Goal: Transaction & Acquisition: Book appointment/travel/reservation

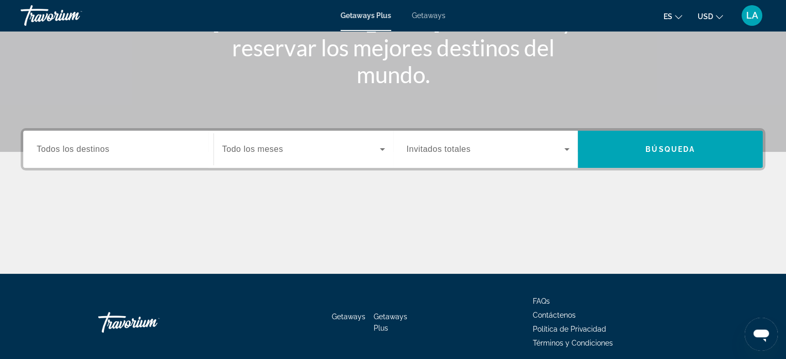
scroll to position [199, 0]
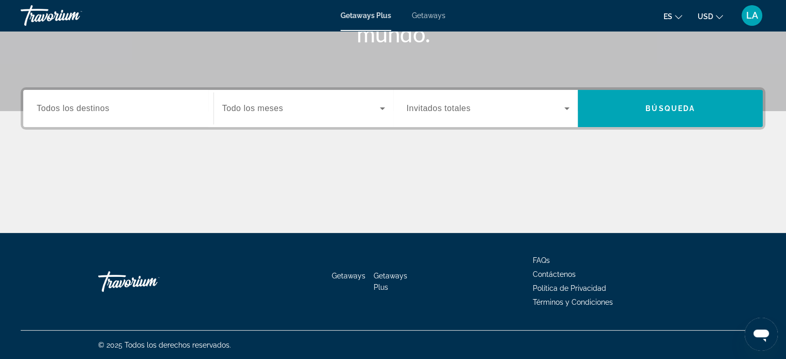
click at [93, 111] on span "Todos los destinos" at bounding box center [73, 108] width 73 height 9
click at [93, 111] on input "Destination Todos los destinos" at bounding box center [118, 109] width 163 height 12
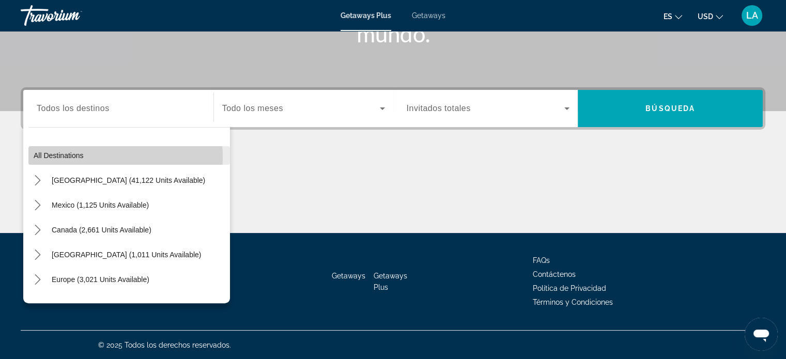
click at [105, 157] on span "Select destination: All destinations" at bounding box center [129, 155] width 202 height 25
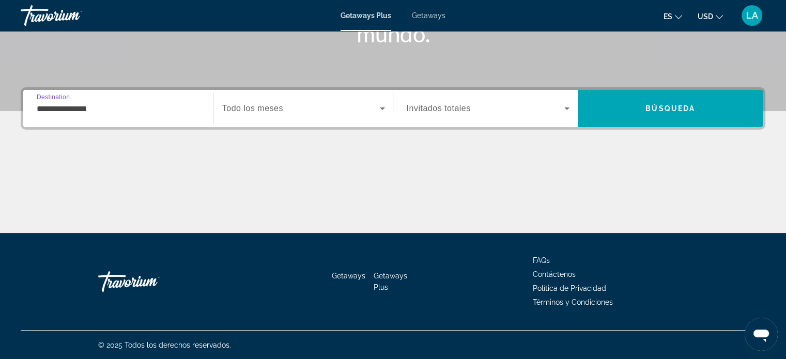
click at [107, 105] on input "**********" at bounding box center [118, 109] width 163 height 12
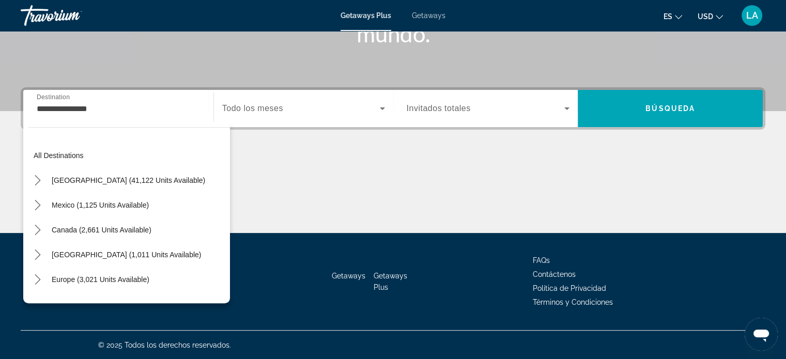
scroll to position [167, 0]
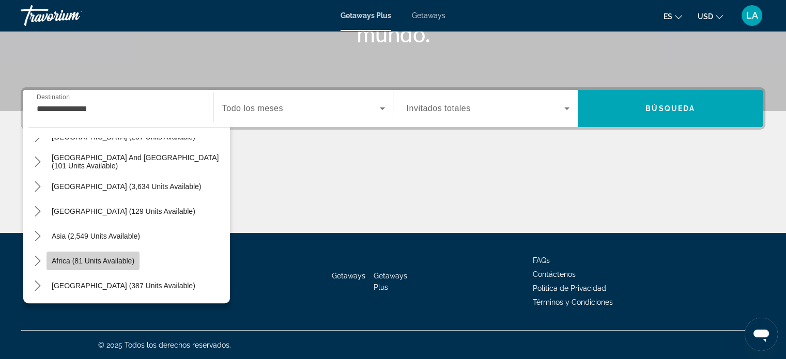
click at [118, 260] on span "Africa (81 units available)" at bounding box center [93, 261] width 83 height 8
type input "**********"
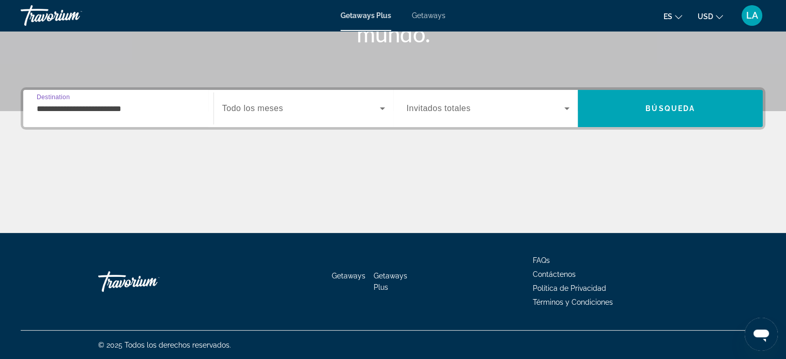
click at [382, 107] on icon "Search widget" at bounding box center [382, 108] width 12 height 12
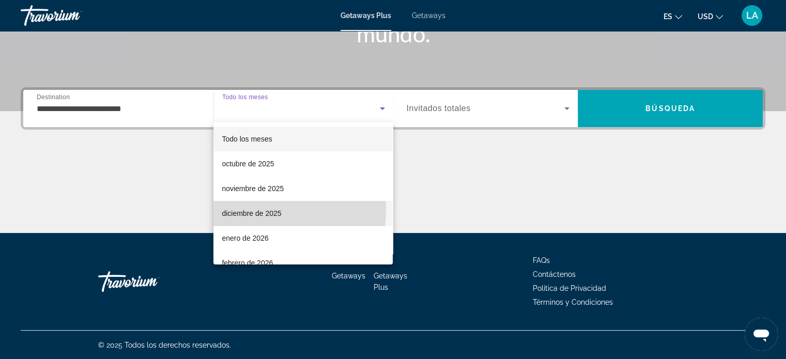
click at [261, 210] on span "diciembre de 2025" at bounding box center [251, 213] width 59 height 12
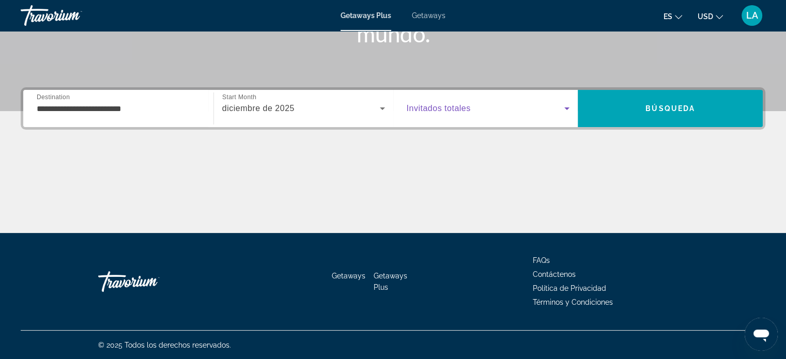
click at [566, 107] on icon "Search widget" at bounding box center [566, 108] width 5 height 3
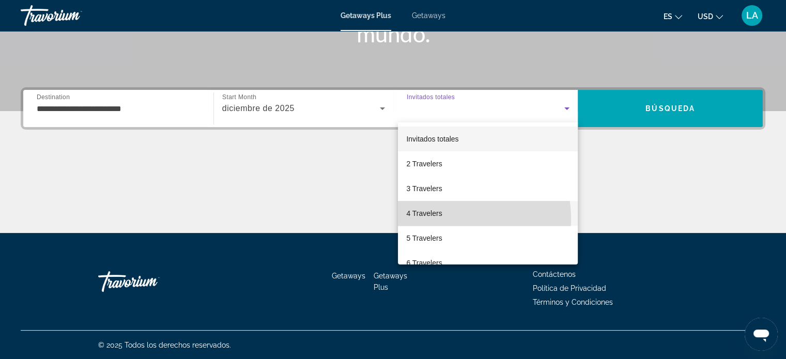
click at [444, 219] on mat-option "4 Travelers" at bounding box center [488, 213] width 180 height 25
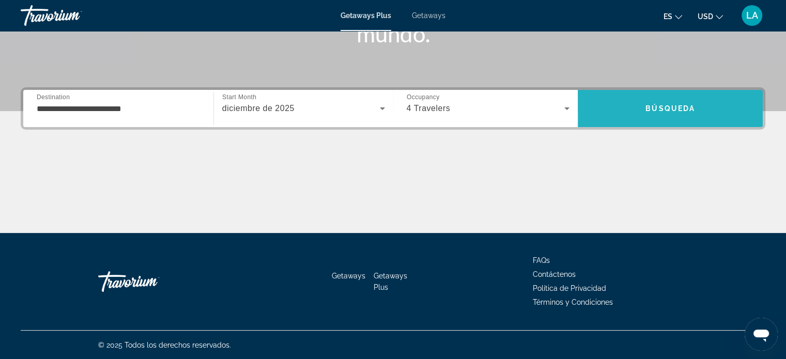
click at [661, 111] on span "Búsqueda" at bounding box center [670, 108] width 50 height 8
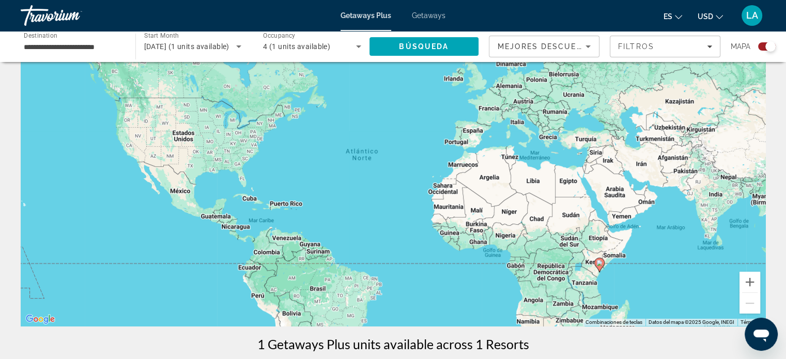
scroll to position [58, 0]
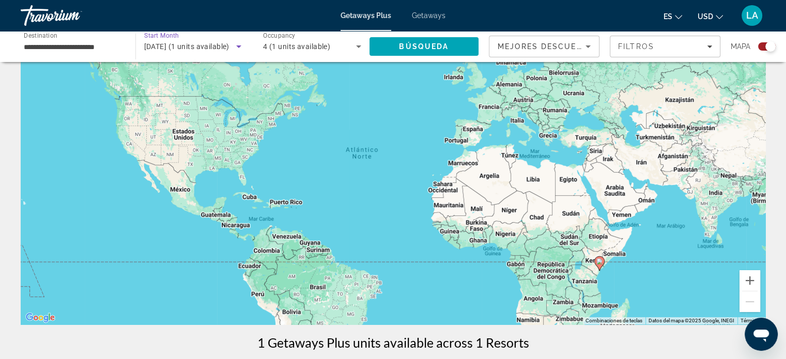
click at [238, 47] on icon "Search widget" at bounding box center [238, 46] width 5 height 3
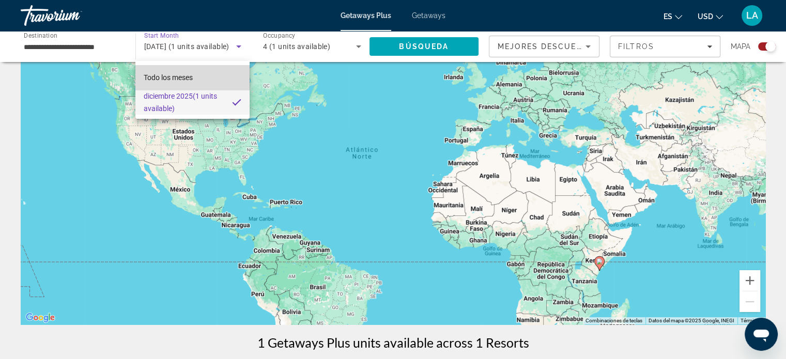
click at [200, 81] on mat-option "Todo los meses" at bounding box center [192, 77] width 114 height 25
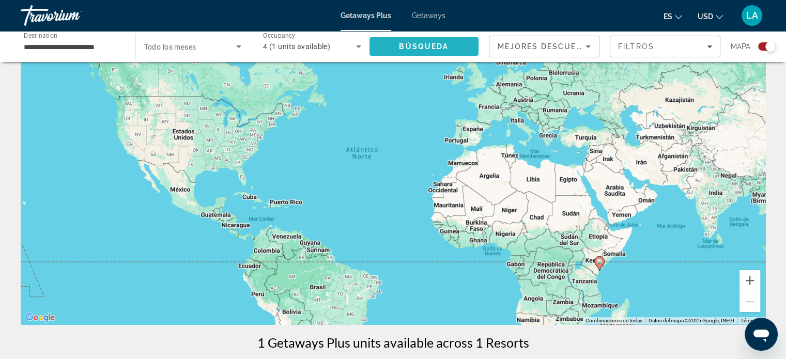
click at [425, 47] on span "Búsqueda" at bounding box center [424, 46] width 50 height 8
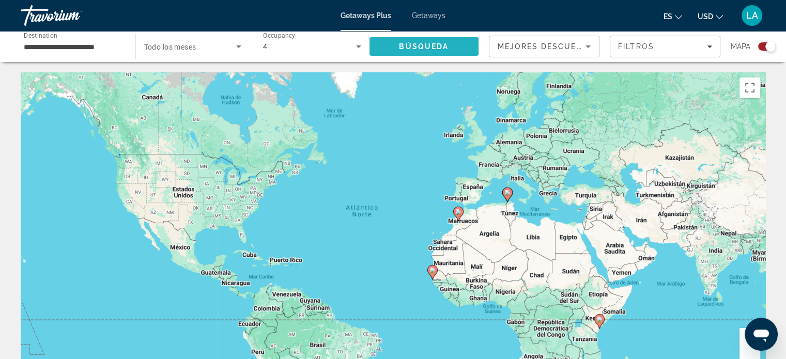
click at [425, 47] on span "Búsqueda" at bounding box center [424, 46] width 50 height 8
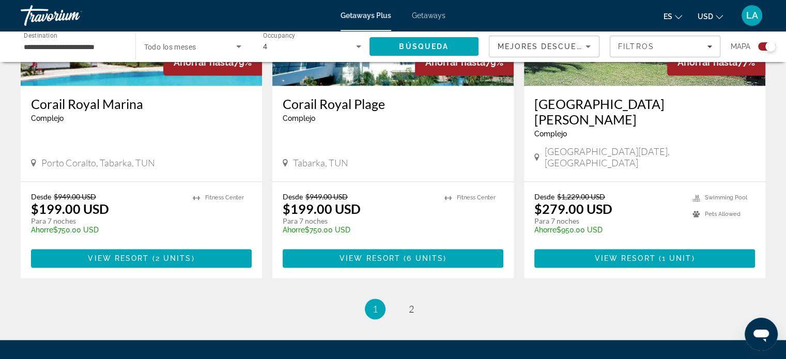
scroll to position [1595, 0]
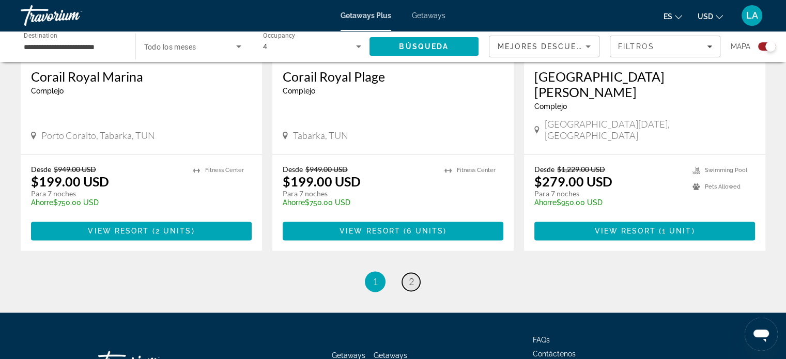
click at [413, 276] on span "2" at bounding box center [411, 281] width 5 height 11
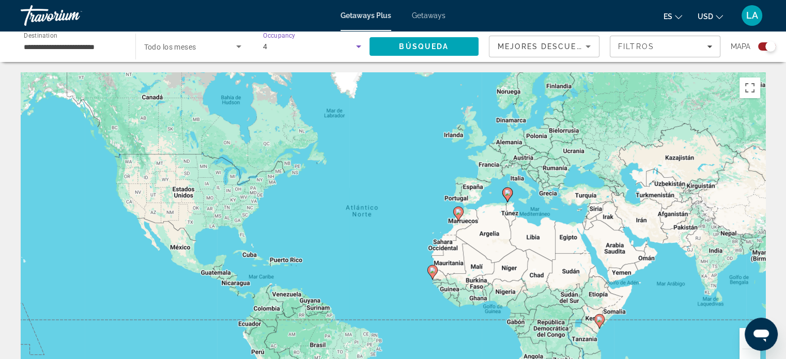
click at [358, 45] on icon "Search widget" at bounding box center [358, 46] width 5 height 3
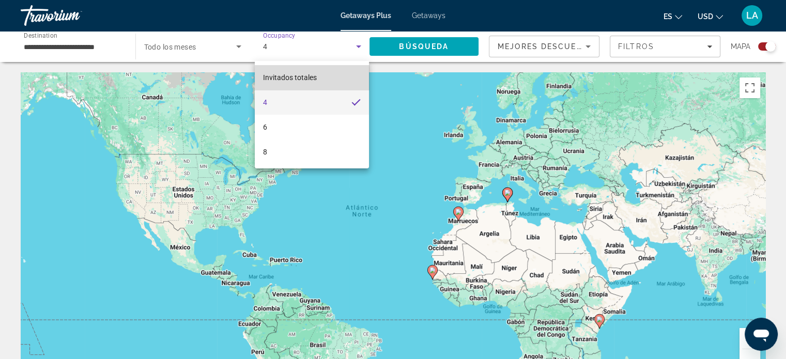
click at [349, 79] on mat-option "Invitados totales" at bounding box center [312, 77] width 114 height 25
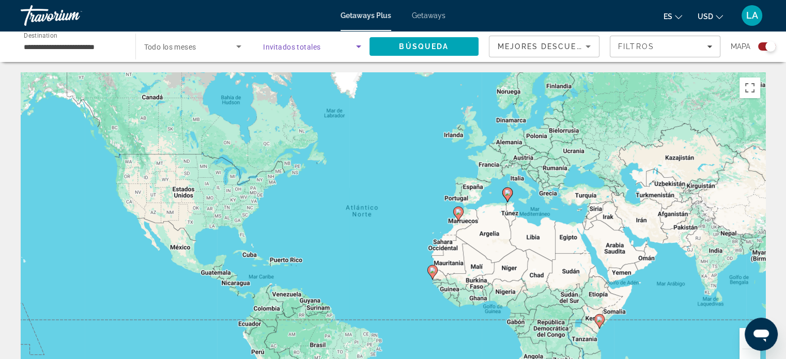
click at [359, 47] on icon "Search widget" at bounding box center [358, 46] width 5 height 3
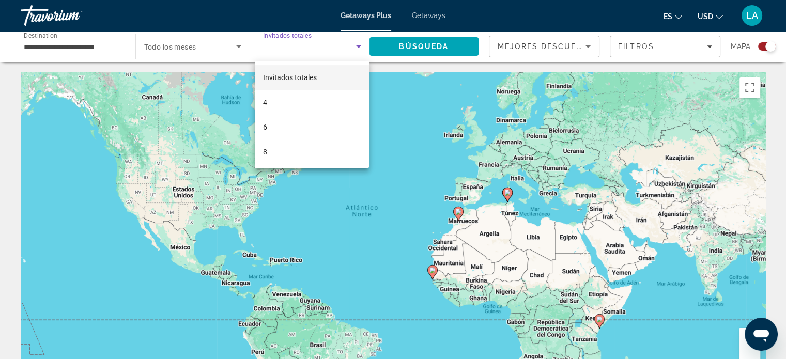
click at [421, 45] on div at bounding box center [393, 179] width 786 height 359
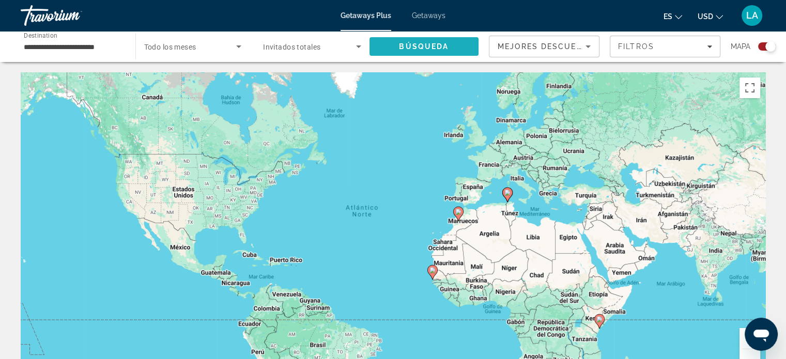
click at [421, 45] on span "Búsqueda" at bounding box center [424, 46] width 50 height 8
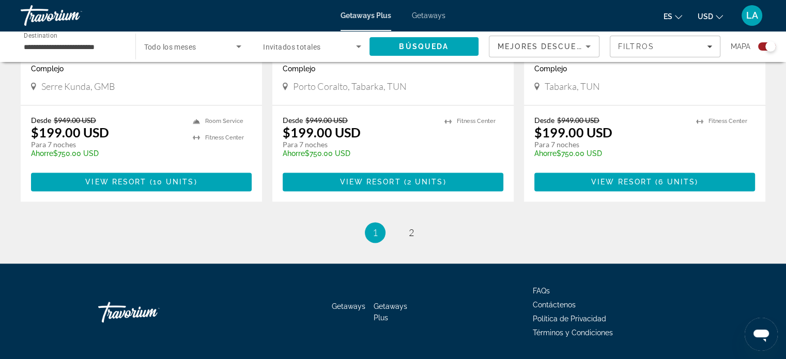
scroll to position [1632, 0]
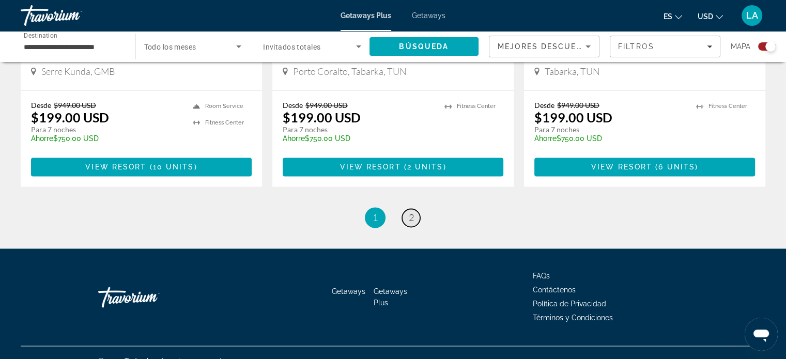
click at [409, 212] on span "2" at bounding box center [411, 217] width 5 height 11
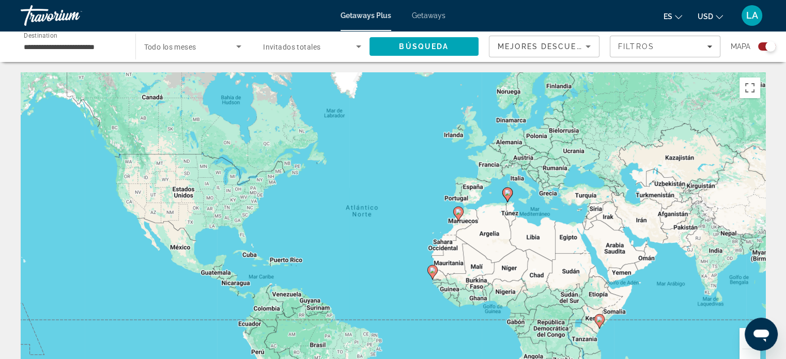
click at [118, 41] on input "**********" at bounding box center [73, 47] width 98 height 12
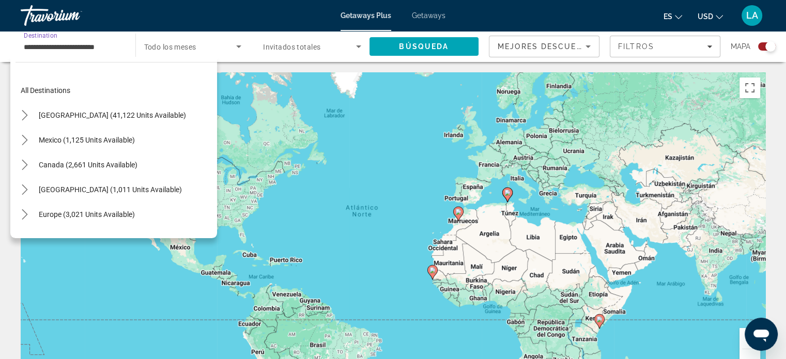
scroll to position [210, 0]
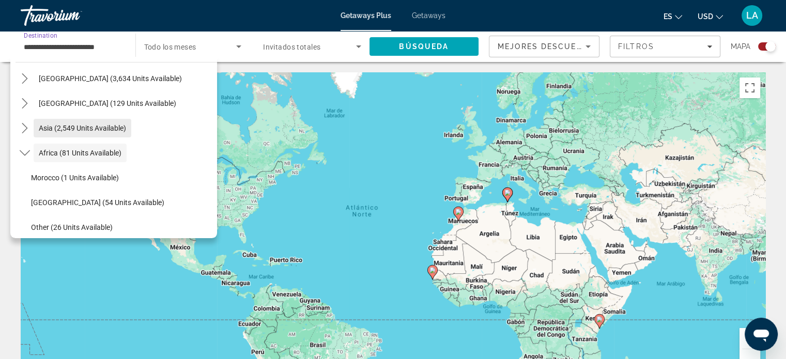
click at [101, 124] on span "Asia (2,549 units available)" at bounding box center [82, 128] width 87 height 8
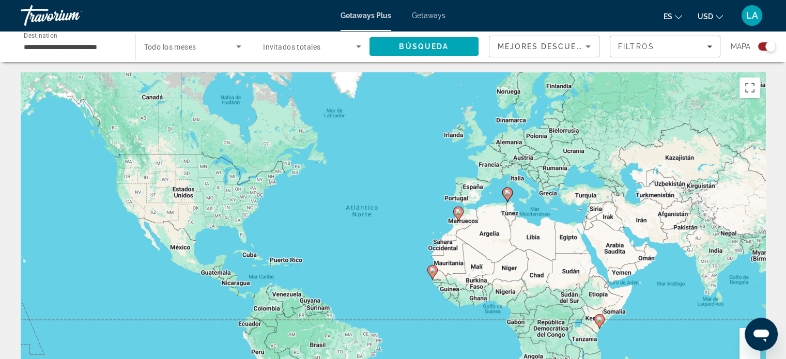
click at [123, 47] on div "**********" at bounding box center [73, 46] width 115 height 29
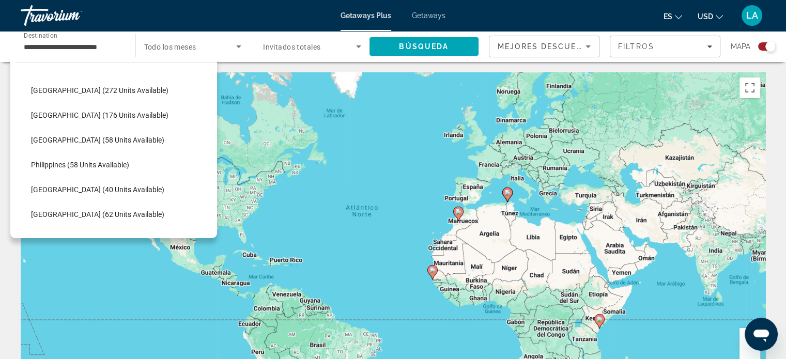
scroll to position [351, 0]
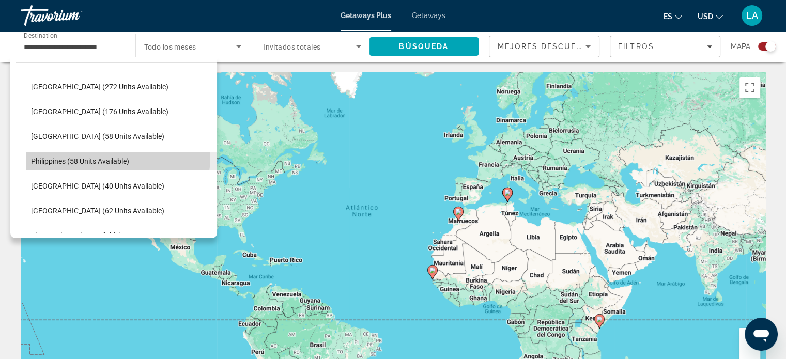
click at [105, 156] on span "Select destination: Philippines (58 units available)" at bounding box center [121, 161] width 191 height 25
type input "**********"
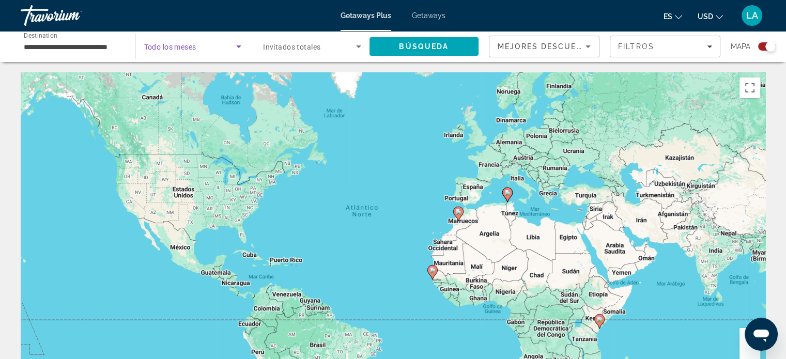
click at [238, 46] on icon "Search widget" at bounding box center [238, 46] width 5 height 3
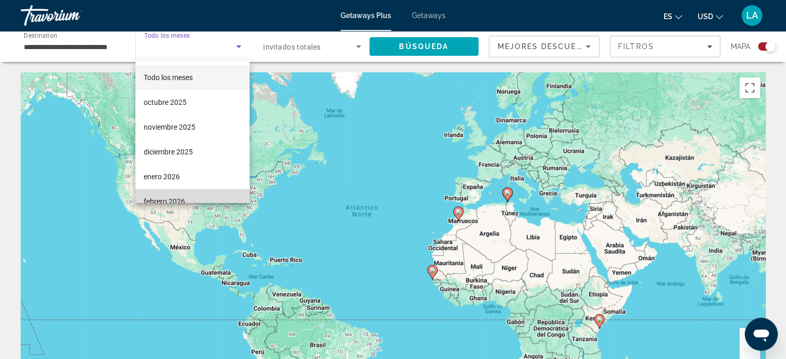
click at [193, 197] on mat-option "febrero 2026" at bounding box center [192, 201] width 114 height 25
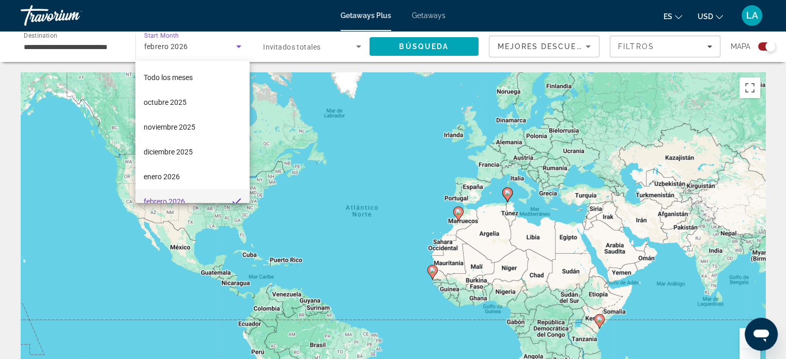
scroll to position [10, 0]
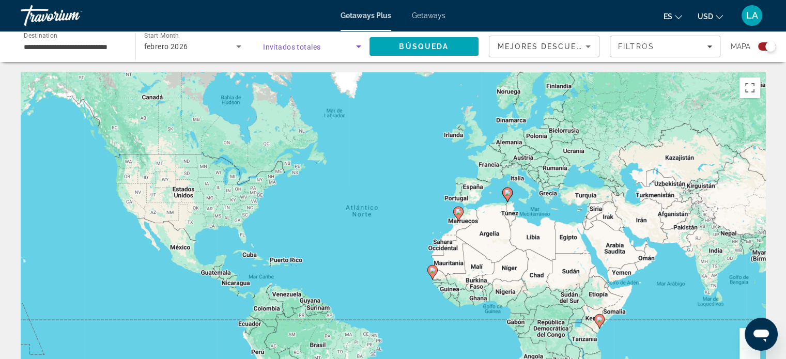
click at [359, 45] on icon "Search widget" at bounding box center [358, 46] width 5 height 3
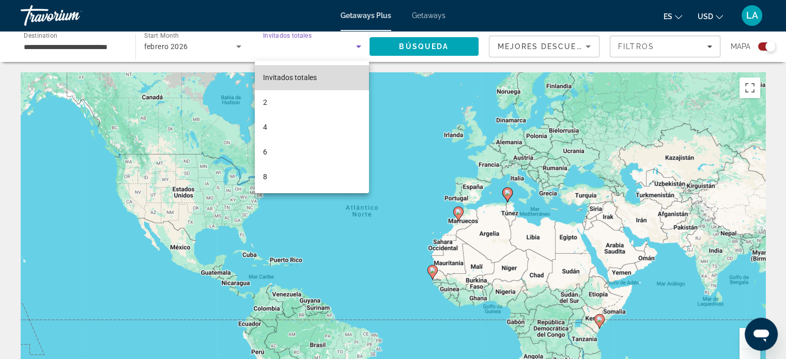
click at [325, 75] on mat-option "Invitados totales" at bounding box center [312, 77] width 114 height 25
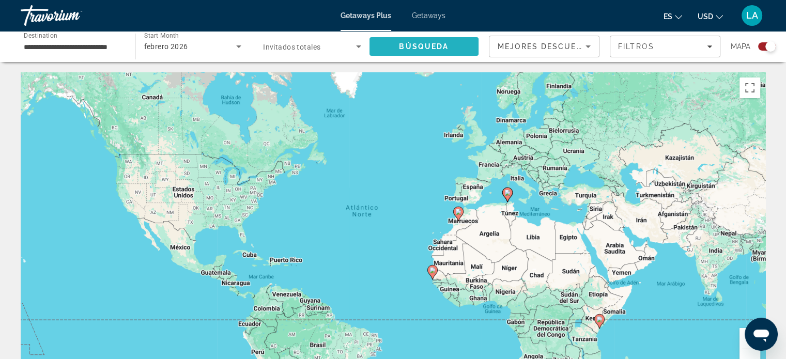
click at [426, 41] on span "Search" at bounding box center [424, 46] width 110 height 25
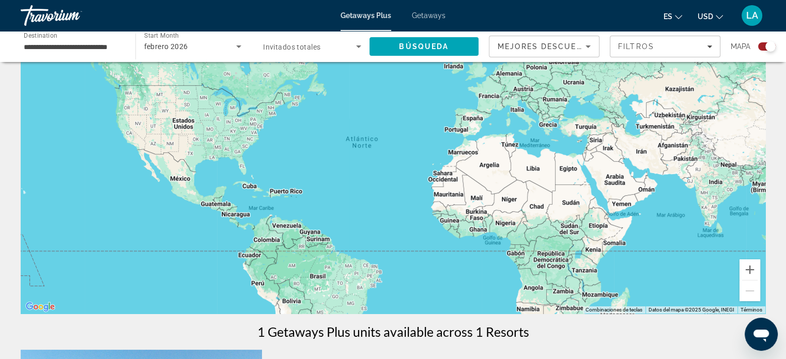
scroll to position [27, 0]
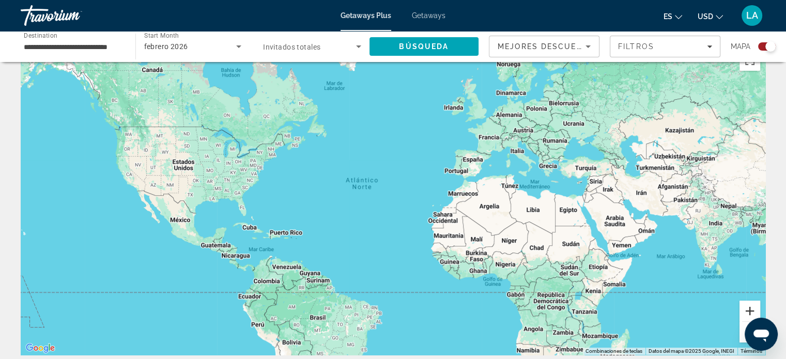
click at [748, 307] on button "Ampliar" at bounding box center [749, 311] width 21 height 21
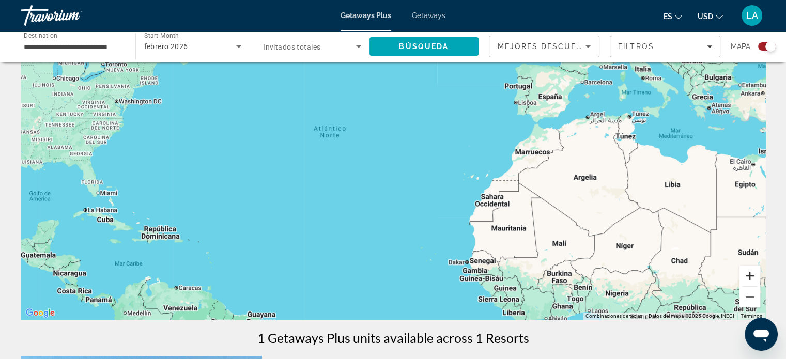
scroll to position [69, 0]
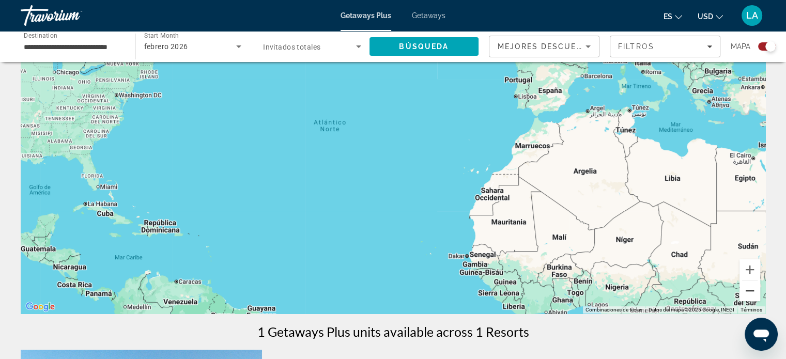
click at [752, 283] on button "Reducir" at bounding box center [749, 291] width 21 height 21
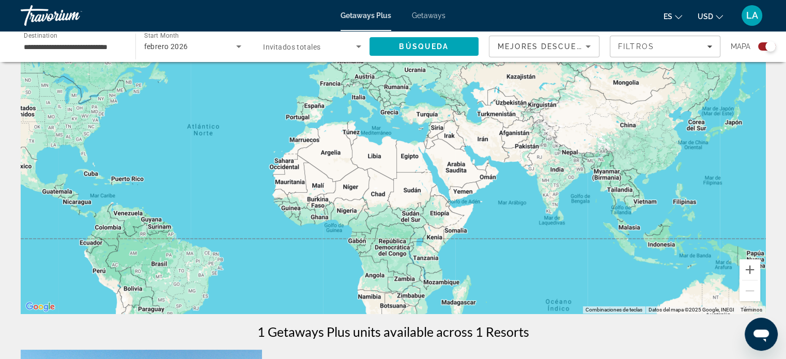
drag, startPoint x: 703, startPoint y: 248, endPoint x: 542, endPoint y: 235, distance: 161.2
click at [542, 235] on div "Main content" at bounding box center [393, 159] width 745 height 310
click at [238, 47] on icon "Search widget" at bounding box center [239, 46] width 12 height 12
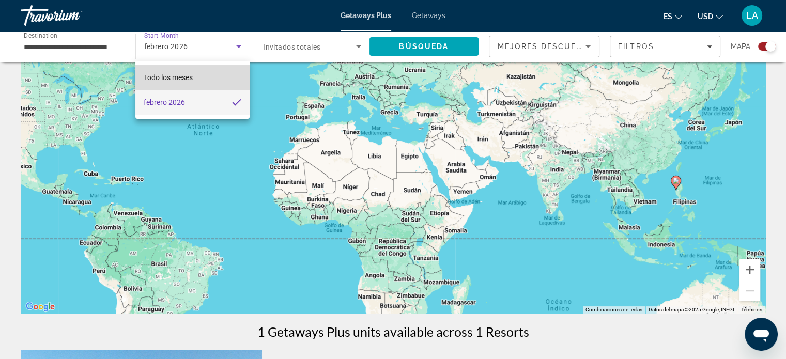
click at [207, 70] on mat-option "Todo los meses" at bounding box center [192, 77] width 114 height 25
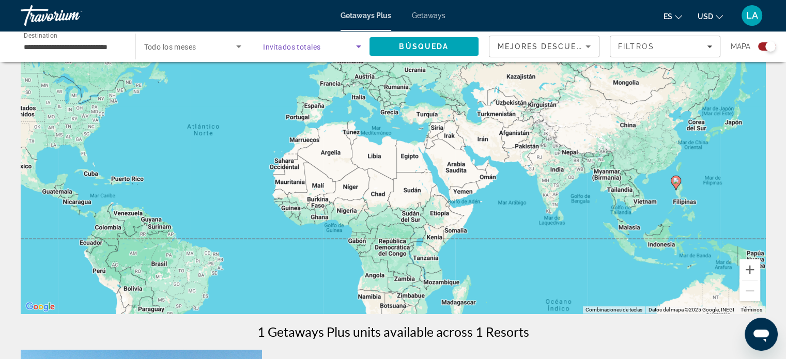
click at [358, 47] on icon "Search widget" at bounding box center [358, 46] width 5 height 3
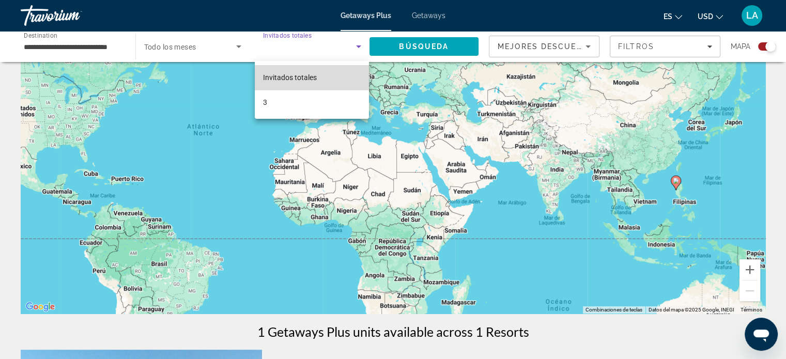
click at [320, 68] on mat-option "Invitados totales" at bounding box center [312, 77] width 114 height 25
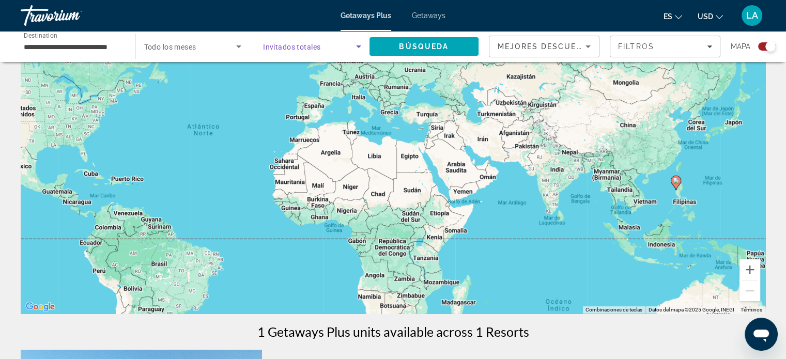
click at [359, 45] on icon "Search widget" at bounding box center [358, 46] width 12 height 12
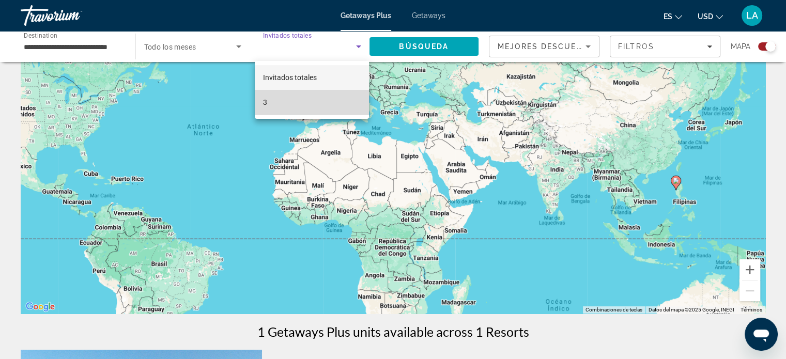
click at [277, 106] on mat-option "3" at bounding box center [312, 102] width 114 height 25
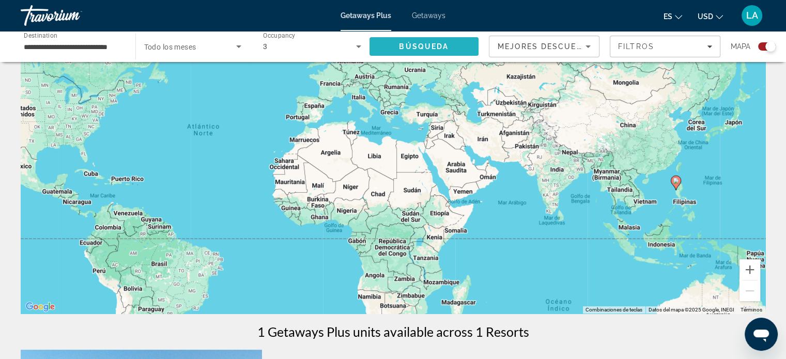
click at [454, 41] on span "Search" at bounding box center [424, 46] width 110 height 25
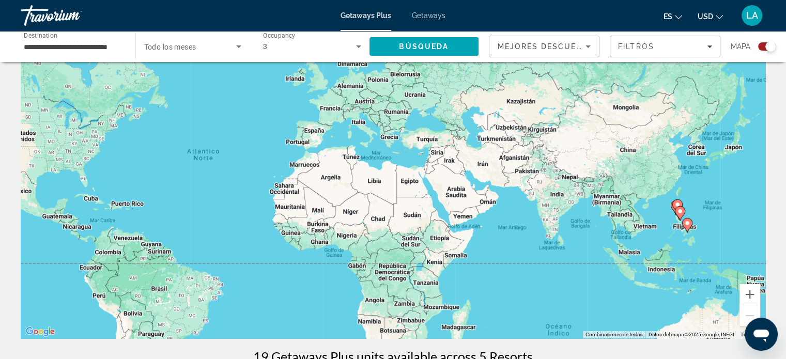
scroll to position [45, 0]
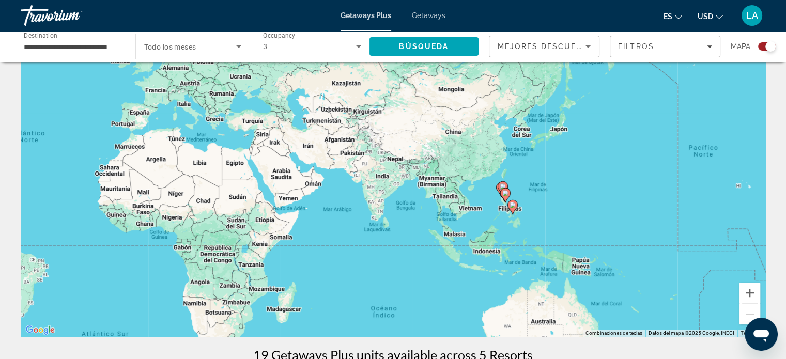
drag, startPoint x: 728, startPoint y: 236, endPoint x: 550, endPoint y: 219, distance: 178.6
click at [550, 219] on div "Para activar la función de arrastre con el teclado, pulsa Alt + Intro. Cuando h…" at bounding box center [393, 182] width 745 height 310
click at [750, 295] on button "Ampliar" at bounding box center [749, 293] width 21 height 21
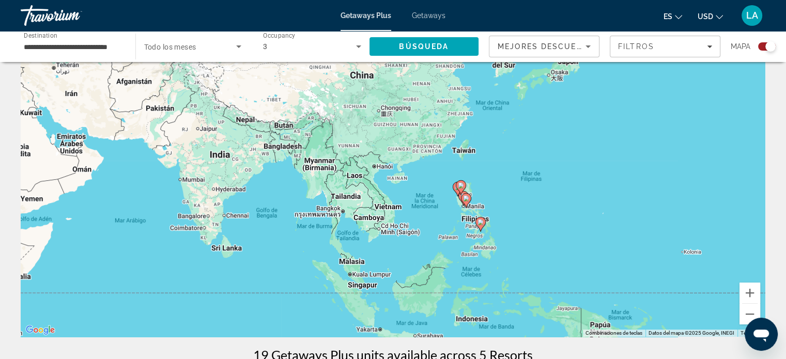
drag, startPoint x: 692, startPoint y: 250, endPoint x: 515, endPoint y: 233, distance: 178.6
click at [515, 233] on div "Para activar la función de arrastre con el teclado, pulsa Alt + Intro. Cuando h…" at bounding box center [393, 182] width 745 height 310
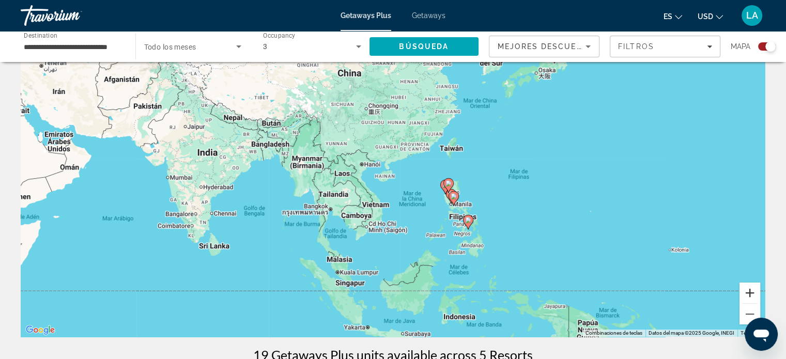
click at [751, 295] on button "Ampliar" at bounding box center [749, 293] width 21 height 21
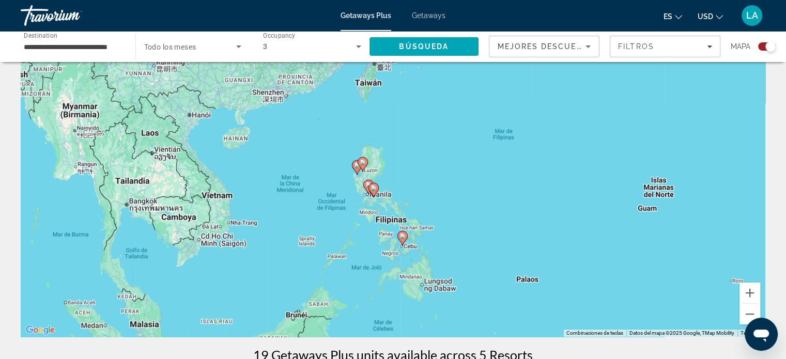
drag, startPoint x: 614, startPoint y: 203, endPoint x: 469, endPoint y: 169, distance: 149.0
click at [469, 169] on div "Para activar la función de arrastre con el teclado, pulsa Alt + Intro. Cuando h…" at bounding box center [393, 182] width 745 height 310
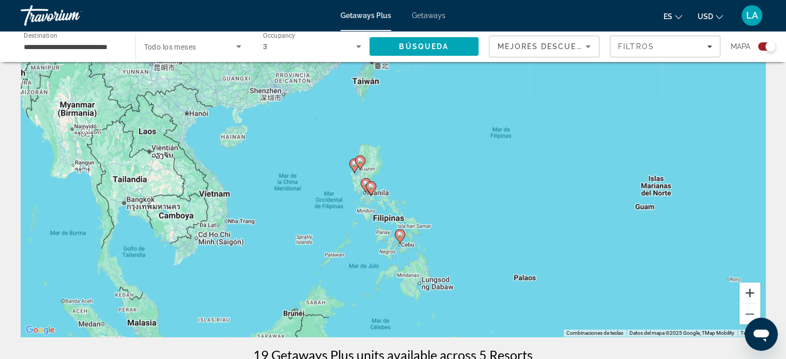
click at [750, 295] on button "Ampliar" at bounding box center [749, 293] width 21 height 21
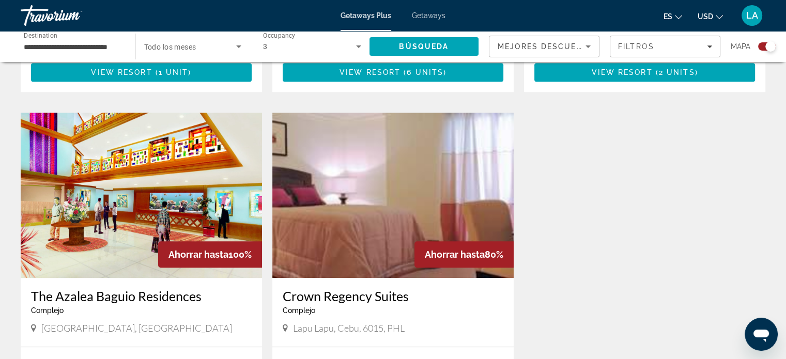
scroll to position [701, 0]
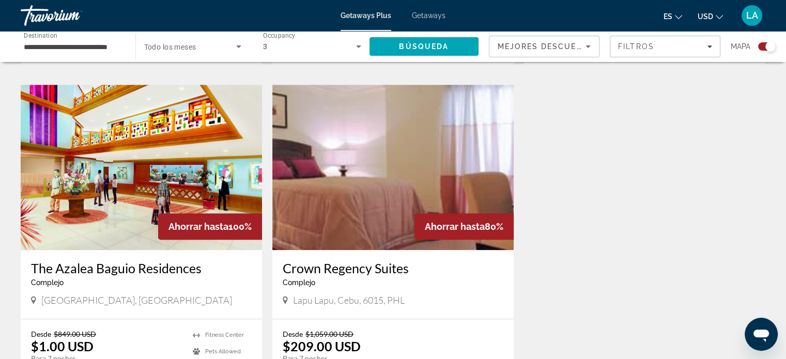
click at [376, 190] on img "Main content" at bounding box center [392, 167] width 241 height 165
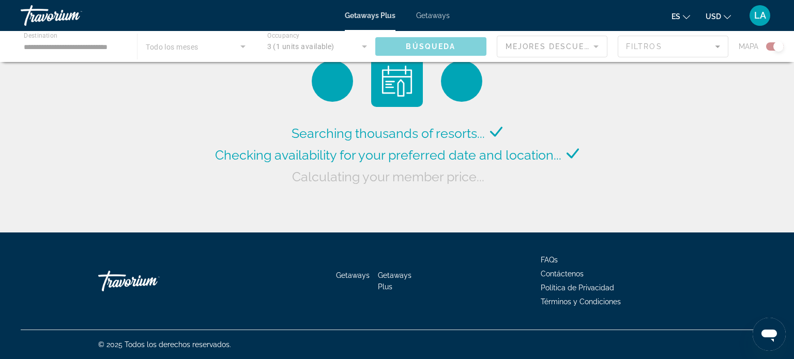
click at [127, 50] on div "Main content" at bounding box center [397, 46] width 794 height 31
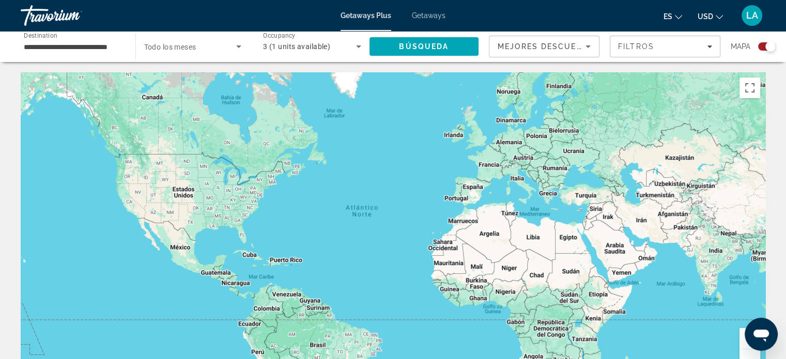
click at [127, 50] on div "**********" at bounding box center [73, 46] width 115 height 29
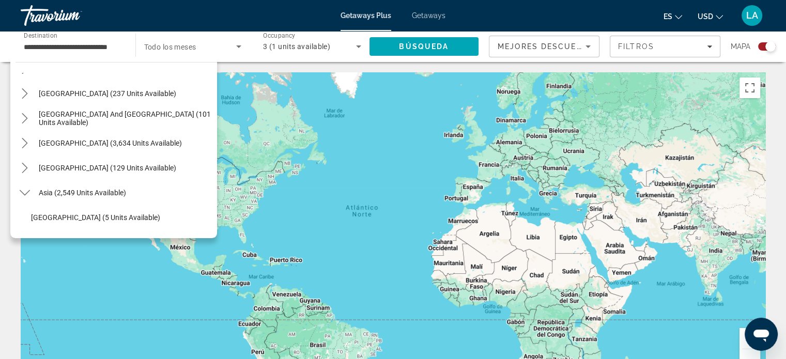
scroll to position [159, 0]
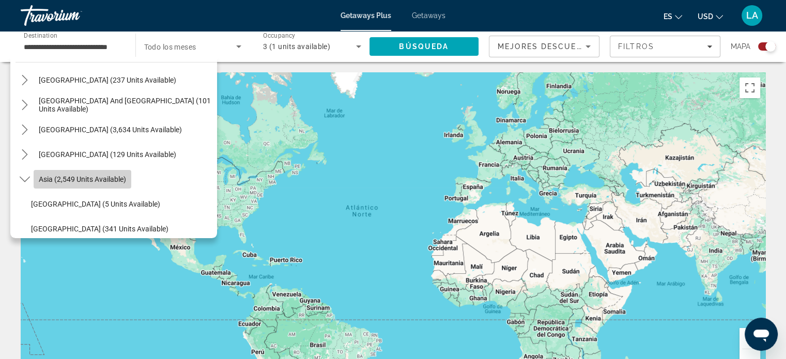
click at [118, 182] on span "Asia (2,549 units available)" at bounding box center [82, 179] width 87 height 8
type input "**********"
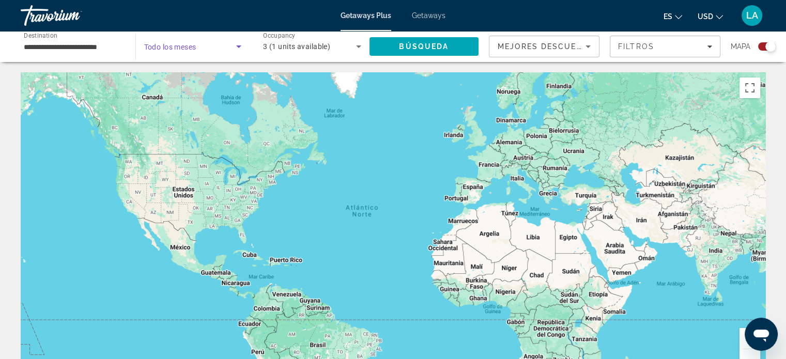
click at [239, 47] on icon "Search widget" at bounding box center [238, 46] width 5 height 3
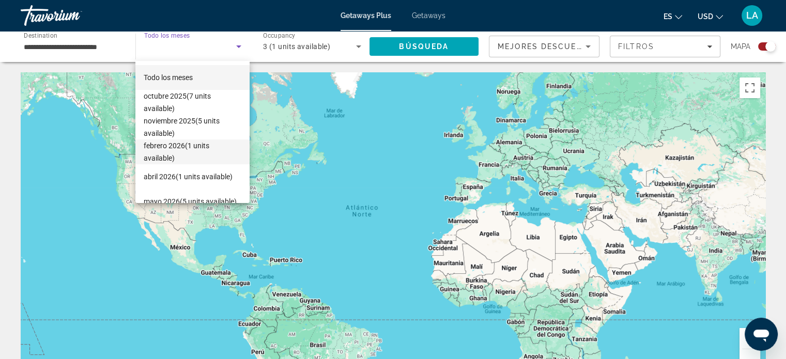
click at [196, 149] on span "[DATE] (1 units available)" at bounding box center [193, 152] width 98 height 25
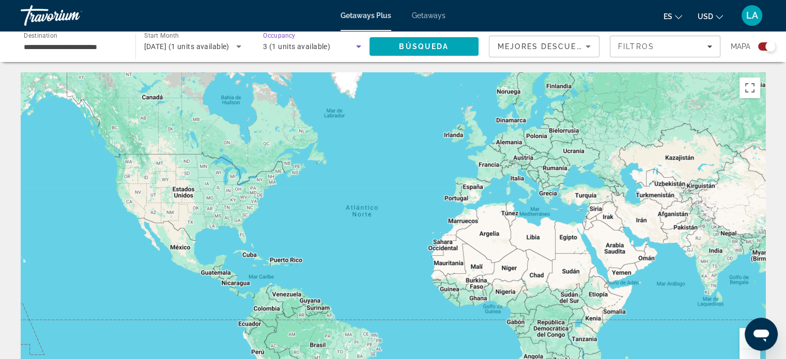
click at [356, 43] on icon "Search widget" at bounding box center [358, 46] width 12 height 12
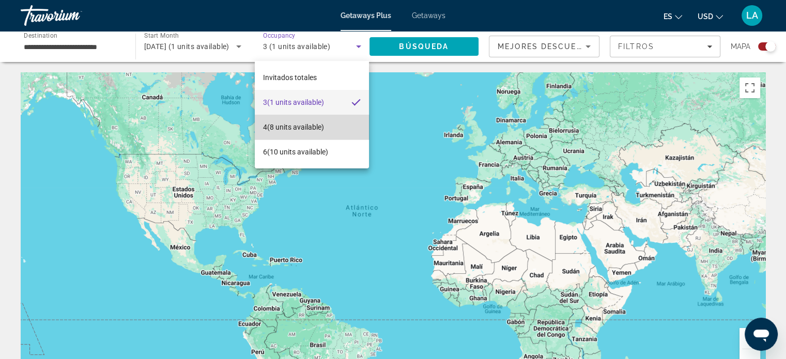
click at [345, 130] on mat-option "4 (8 units available)" at bounding box center [312, 127] width 114 height 25
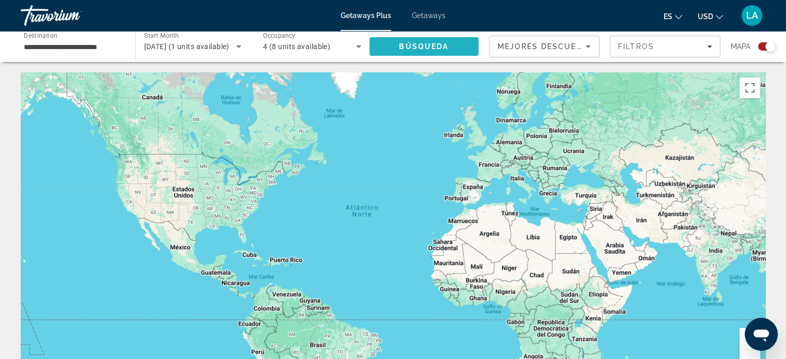
click at [424, 44] on span "Búsqueda" at bounding box center [424, 46] width 50 height 8
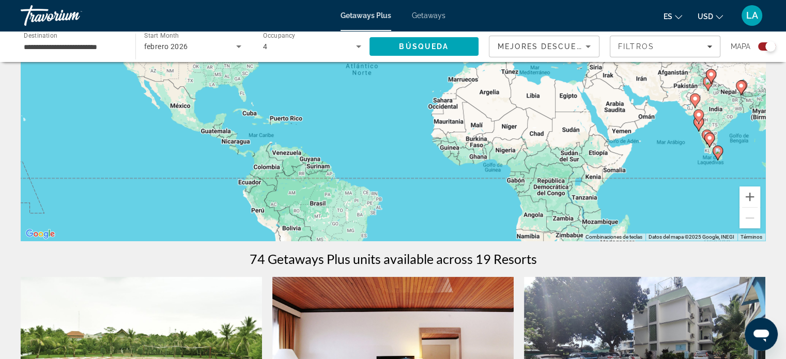
scroll to position [100, 0]
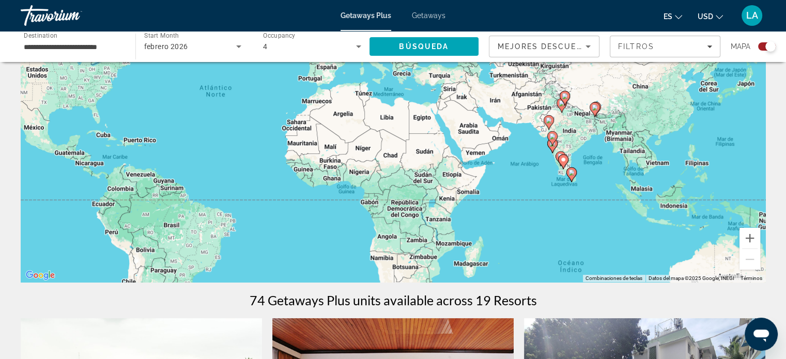
drag, startPoint x: 660, startPoint y: 200, endPoint x: 512, endPoint y: 179, distance: 150.2
click at [512, 179] on div "Para activar la función de arrastre con el teclado, pulsa Alt + Intro. Cuando h…" at bounding box center [393, 127] width 745 height 310
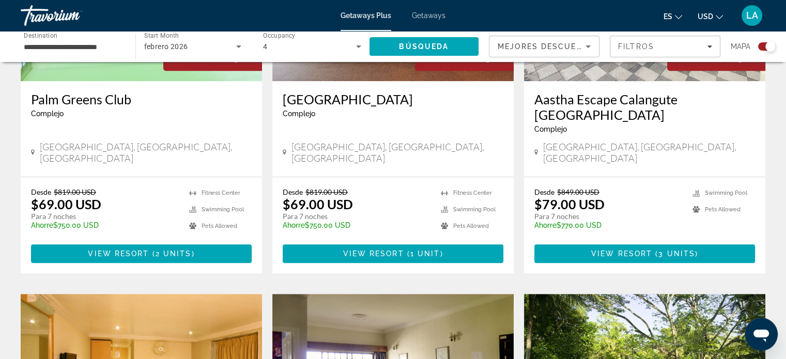
scroll to position [505, 0]
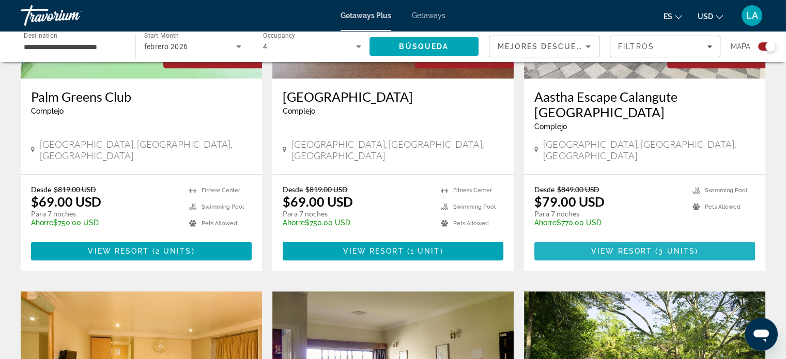
click at [634, 247] on span "View Resort" at bounding box center [621, 251] width 61 height 8
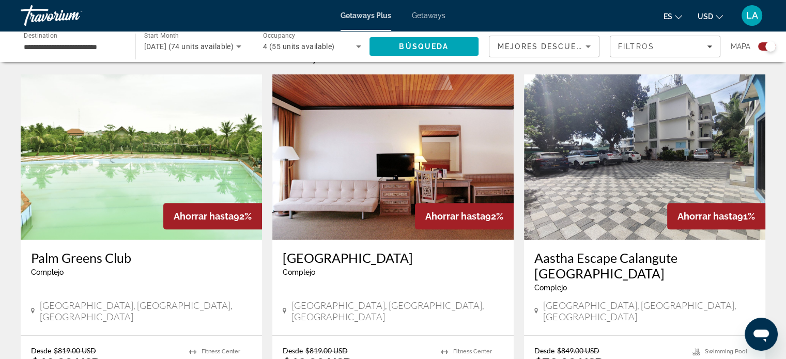
scroll to position [378, 0]
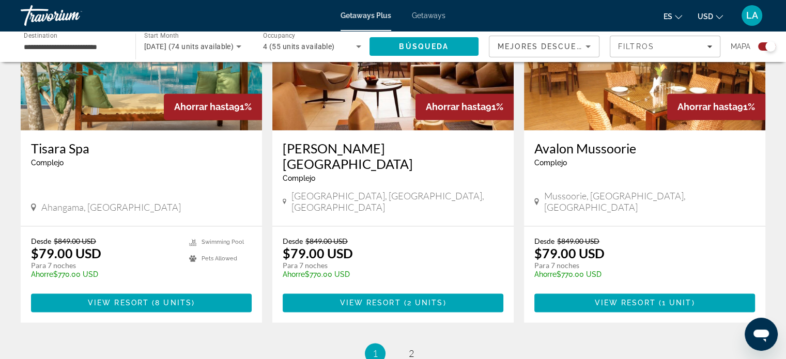
scroll to position [1647, 0]
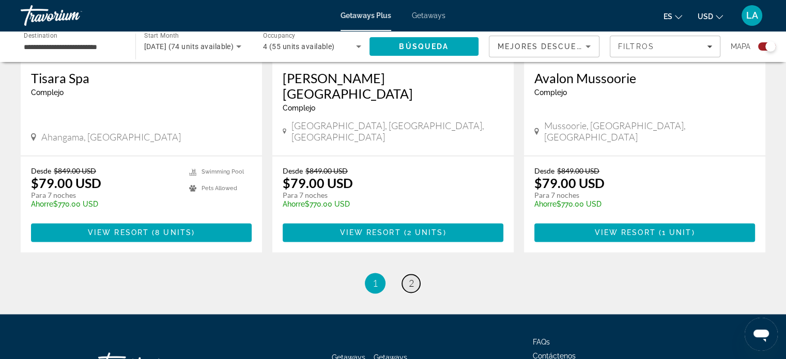
click at [413, 277] on span "2" at bounding box center [411, 282] width 5 height 11
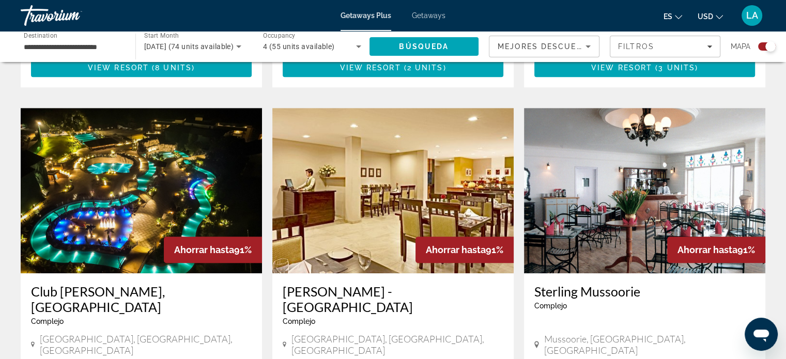
scroll to position [758, 0]
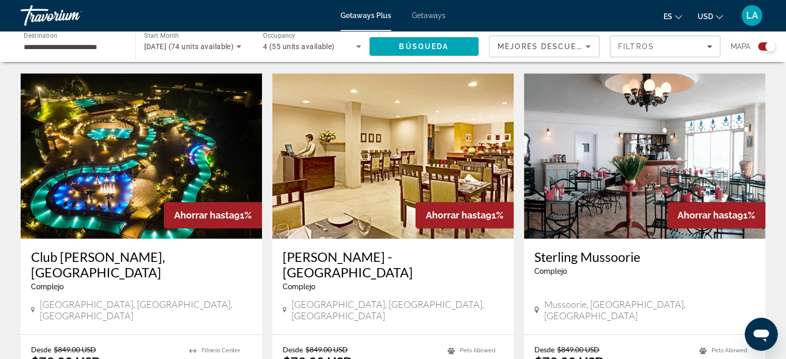
scroll to position [750, 0]
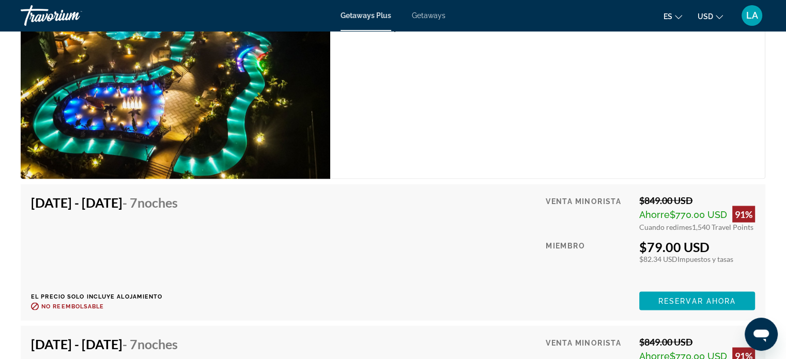
scroll to position [2018, 0]
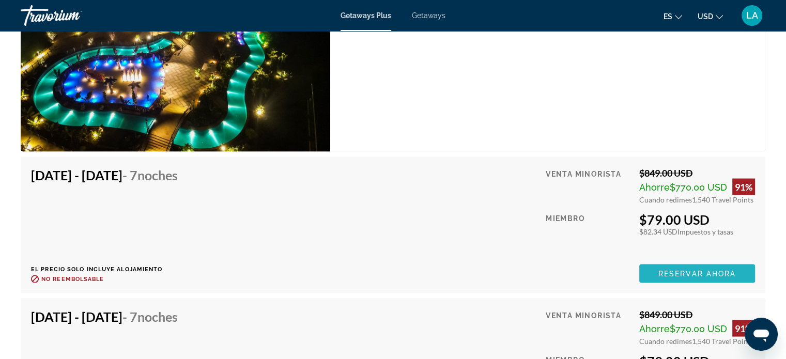
click at [695, 270] on span "Reservar ahora" at bounding box center [697, 274] width 78 height 8
